Goal: Task Accomplishment & Management: Use online tool/utility

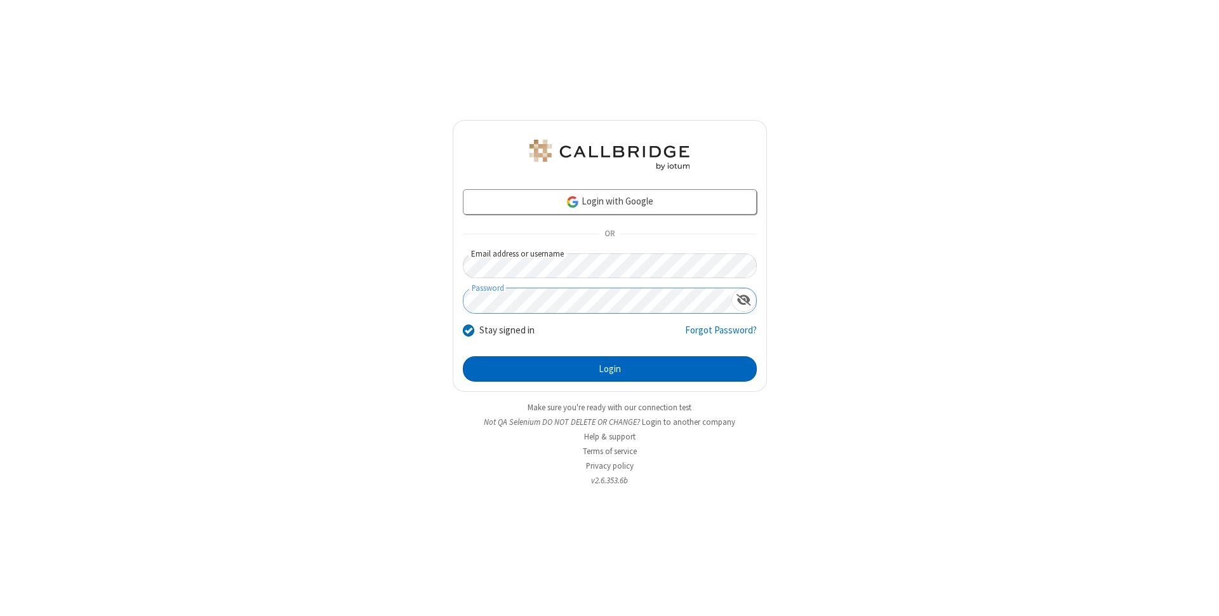
click at [610, 369] on button "Login" at bounding box center [610, 368] width 294 height 25
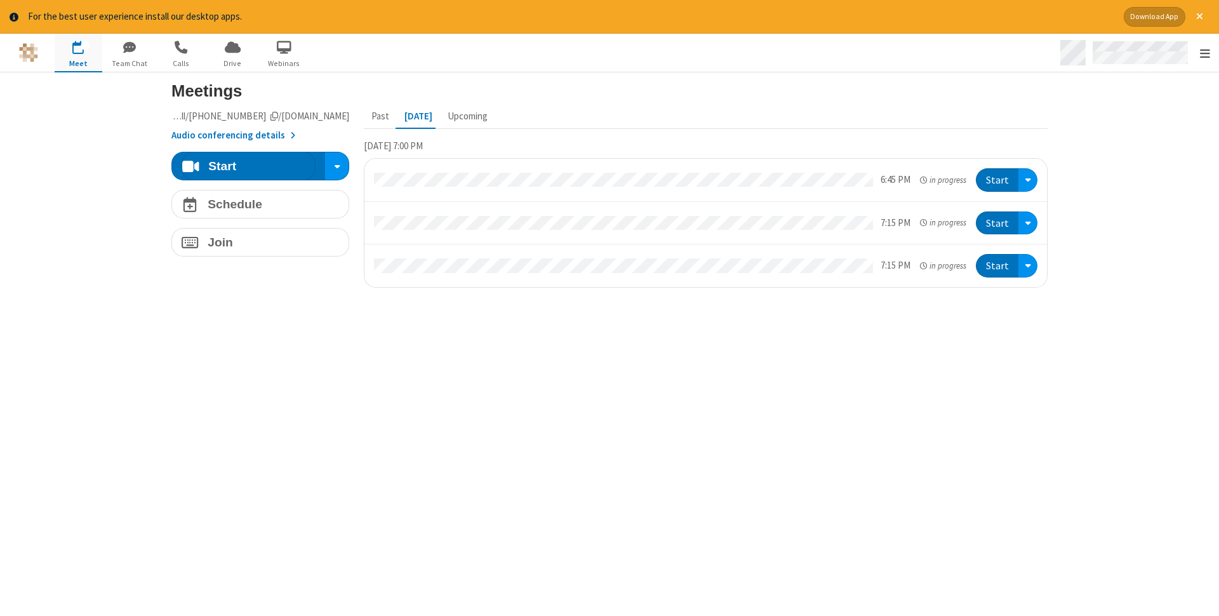
click at [1204, 53] on span "Open menu" at bounding box center [1205, 53] width 10 height 13
click at [232, 63] on span "Drive" at bounding box center [233, 63] width 48 height 11
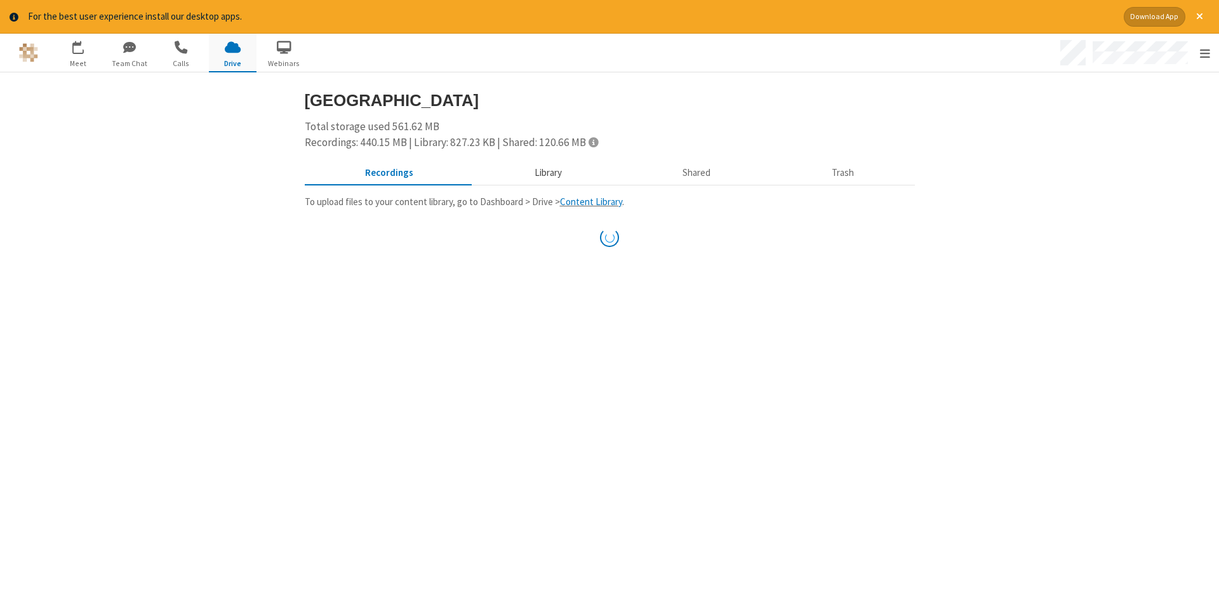
click at [546, 172] on button "Library" at bounding box center [548, 173] width 149 height 24
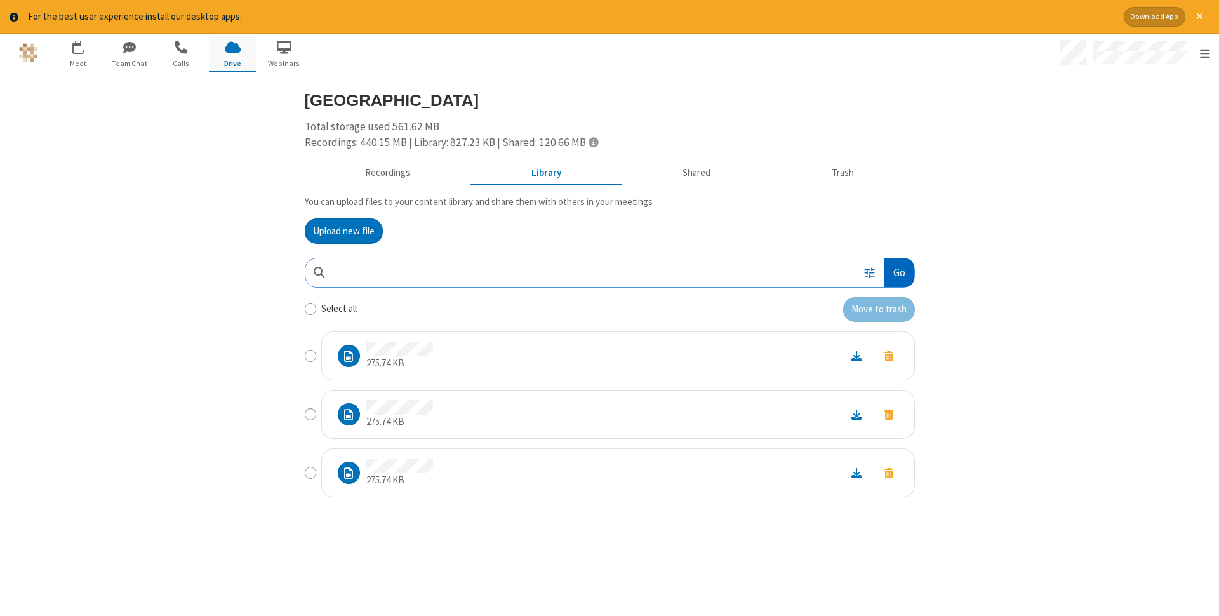
click at [898, 272] on button "Go" at bounding box center [898, 272] width 29 height 29
click at [344, 230] on button "Upload new file" at bounding box center [344, 230] width 78 height 25
